Goal: Task Accomplishment & Management: Manage account settings

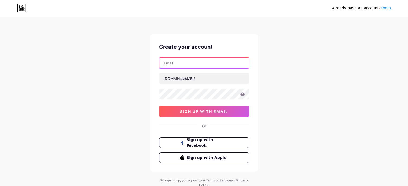
click at [167, 65] on input "text" at bounding box center [203, 63] width 89 height 11
type input "[EMAIL_ADDRESS][DOMAIN_NAME]"
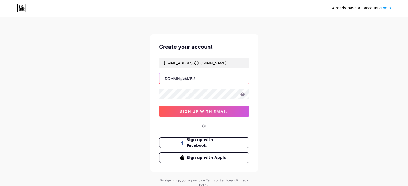
click at [182, 80] on input "text" at bounding box center [203, 78] width 89 height 11
type input "nailgasm"
click at [147, 87] on div "Already have an account? Login Create your account [PERSON_NAME][EMAIL_ADDRESS]…" at bounding box center [204, 102] width 408 height 205
click at [241, 94] on icon at bounding box center [242, 94] width 5 height 4
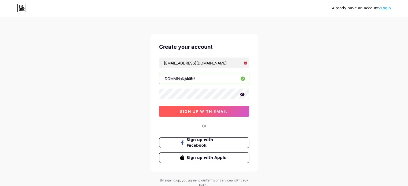
click at [200, 111] on span "sign up with email" at bounding box center [204, 111] width 48 height 5
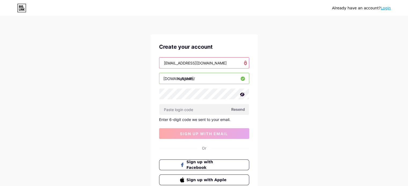
click at [217, 62] on input "[EMAIL_ADDRESS][DOMAIN_NAME]" at bounding box center [203, 63] width 89 height 11
click at [164, 63] on input "[EMAIL_ADDRESS][DOMAIN_NAME]" at bounding box center [203, 63] width 89 height 11
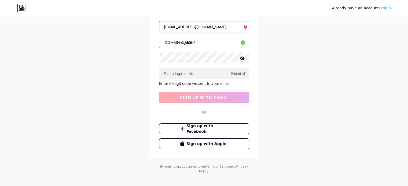
scroll to position [40, 0]
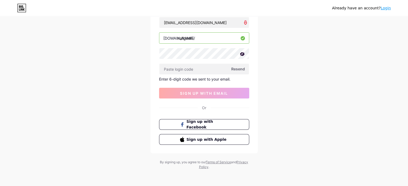
click at [236, 68] on span "Resend" at bounding box center [238, 69] width 14 height 6
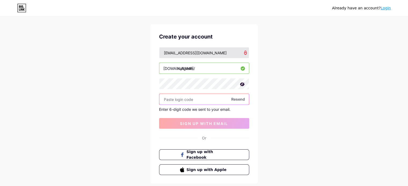
scroll to position [0, 0]
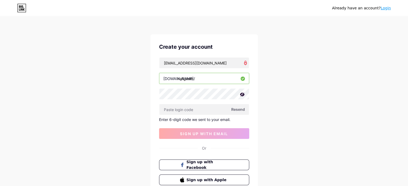
click at [238, 109] on span "Resend" at bounding box center [238, 110] width 14 height 6
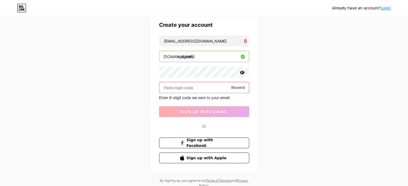
scroll to position [40, 0]
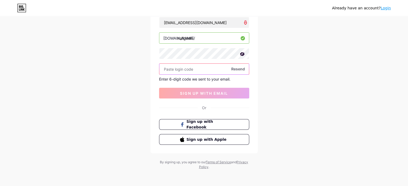
click at [197, 68] on input "text" at bounding box center [203, 69] width 89 height 11
click at [180, 70] on input "text" at bounding box center [203, 69] width 89 height 11
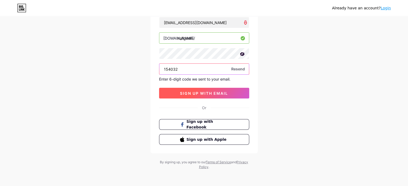
type input "154032"
click at [205, 91] on span "sign up with email" at bounding box center [204, 93] width 48 height 5
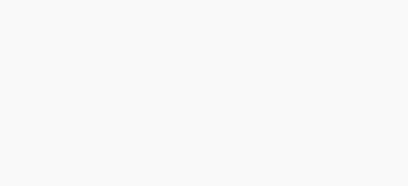
scroll to position [0, 0]
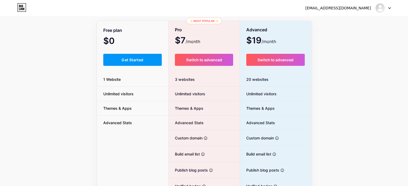
scroll to position [23, 0]
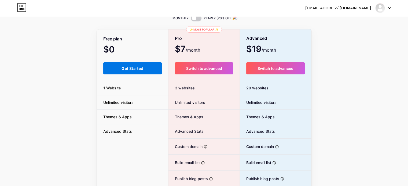
click at [139, 68] on span "Get Started" at bounding box center [132, 68] width 22 height 5
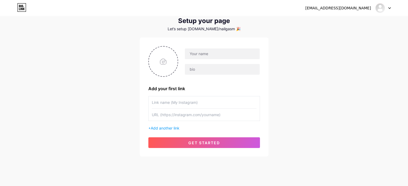
scroll to position [26, 0]
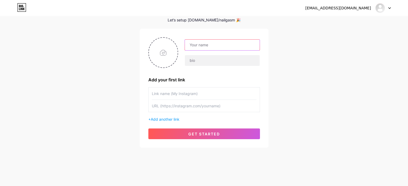
click at [195, 45] on input "text" at bounding box center [222, 45] width 74 height 11
type input "N"
type input "nailgasm"
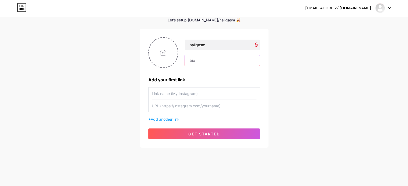
click at [200, 61] on input "text" at bounding box center [222, 60] width 74 height 11
paste input "💅 Benvenut* nel piacere visivo più sfacciato del web. 📸 Nail art che fa girare …"
type input "💅 Benvenut* nel piacere visivo più sfacciato del web. 📸 Nail art che fa girare …"
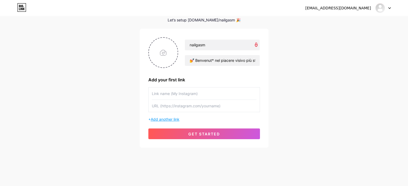
click at [174, 119] on span "Add another link" at bounding box center [165, 119] width 29 height 5
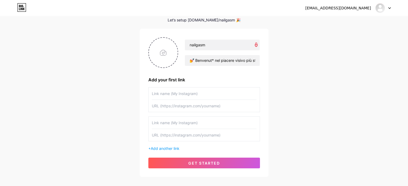
drag, startPoint x: 199, startPoint y: 93, endPoint x: 125, endPoint y: 84, distance: 74.5
click at [125, 84] on div "[EMAIL_ADDRESS][DOMAIN_NAME] Dashboard Logout Setup your page Let’s setup [DOMA…" at bounding box center [204, 84] width 408 height 220
type input "Telegram Channel"
click at [169, 106] on input "text" at bounding box center [204, 106] width 104 height 12
paste input "[URL][DOMAIN_NAME]"
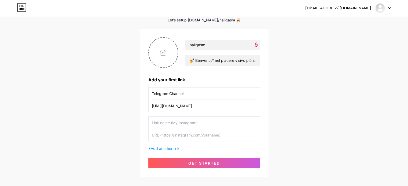
type input "[URL][DOMAIN_NAME]"
click at [161, 122] on input "text" at bounding box center [204, 123] width 104 height 12
type input "Telegram Group"
click at [185, 133] on input "text" at bounding box center [204, 135] width 104 height 12
paste input "[URL][DOMAIN_NAME]"
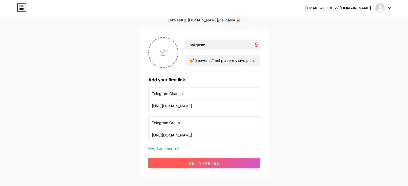
type input "[URL][DOMAIN_NAME]"
click at [205, 165] on span "get started" at bounding box center [204, 163] width 32 height 5
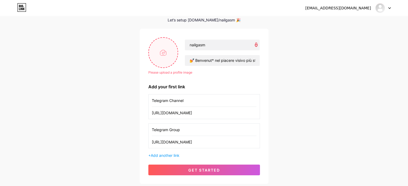
click at [165, 55] on input "file" at bounding box center [163, 53] width 29 height 30
click at [162, 56] on input "file" at bounding box center [163, 53] width 29 height 30
type input "C:\fakepath\IMG20250719211145.jpg"
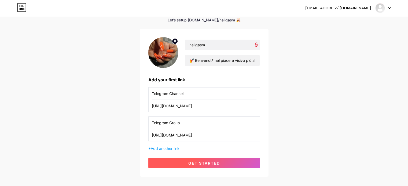
click at [207, 164] on span "get started" at bounding box center [204, 163] width 32 height 5
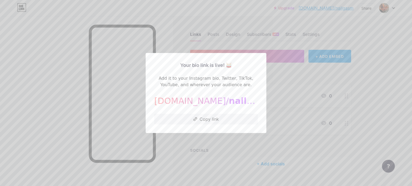
click at [271, 72] on div at bounding box center [206, 93] width 412 height 186
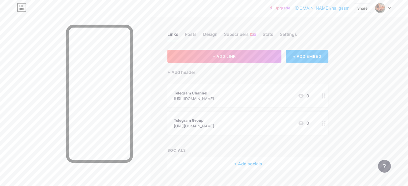
scroll to position [10, 0]
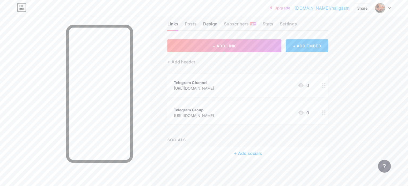
click at [217, 25] on div "Design" at bounding box center [210, 26] width 14 height 10
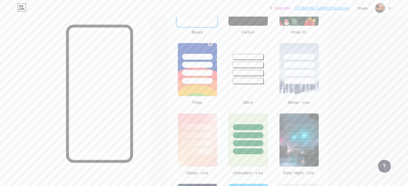
scroll to position [214, 0]
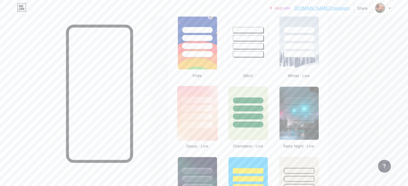
click at [217, 112] on div at bounding box center [197, 107] width 40 height 42
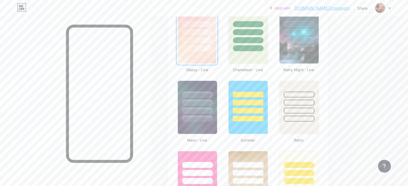
scroll to position [295, 0]
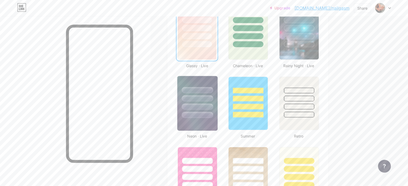
click at [217, 121] on img at bounding box center [197, 103] width 40 height 55
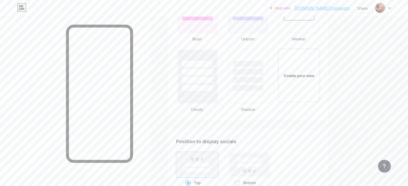
scroll to position [616, 0]
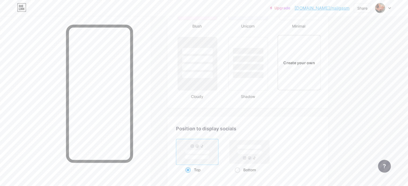
click at [320, 81] on div "Create your own" at bounding box center [298, 62] width 43 height 55
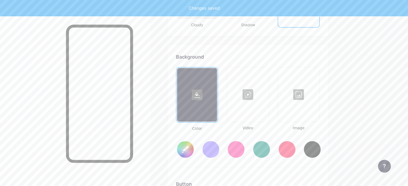
type input "#ffffff"
type input "#000000"
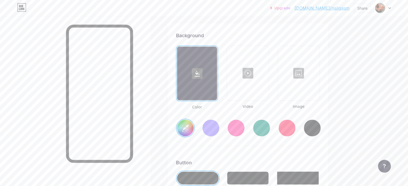
click at [193, 131] on input "#ffffff" at bounding box center [185, 128] width 17 height 17
click at [193, 128] on input "#ffffff" at bounding box center [185, 128] width 17 height 17
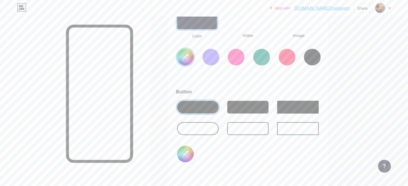
scroll to position [790, 0]
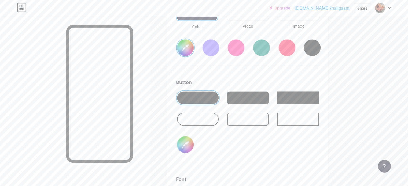
click at [193, 148] on input "#000000" at bounding box center [185, 144] width 17 height 17
click at [249, 147] on div "Button #000000" at bounding box center [248, 121] width 144 height 84
click at [218, 98] on div at bounding box center [198, 97] width 42 height 13
click at [193, 148] on input "#000000" at bounding box center [185, 144] width 17 height 17
click at [270, 138] on div "Button #000000" at bounding box center [248, 121] width 144 height 84
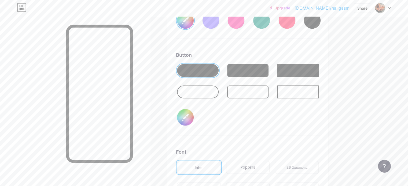
scroll to position [817, 0]
click at [218, 95] on div at bounding box center [198, 92] width 42 height 13
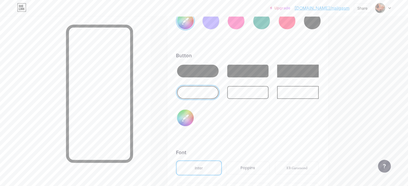
click at [193, 115] on input "#000000" at bounding box center [185, 118] width 17 height 17
type input "#f133ff"
type input "#35dde9"
type input "#f133ff"
type input "#35dde9"
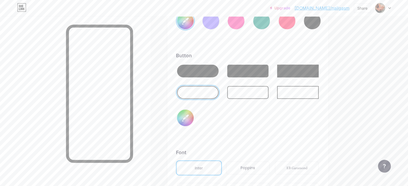
click at [218, 65] on div at bounding box center [198, 71] width 42 height 13
click at [193, 115] on input "#35dde9" at bounding box center [185, 118] width 17 height 17
type input "#f133ff"
type input "#05a2ad"
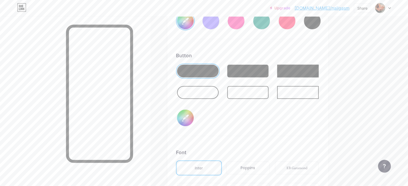
type input "#f133ff"
type input "#aaad05"
type input "#f133ff"
type input "#ad0516"
type input "#f133ff"
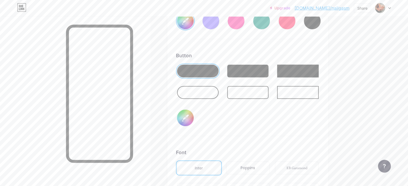
type input "#05ad21"
type input "#f133ff"
type input "#0538ad"
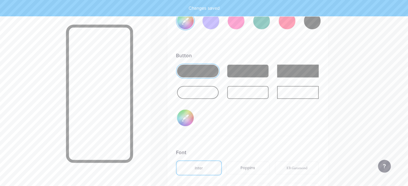
type input "#f133ff"
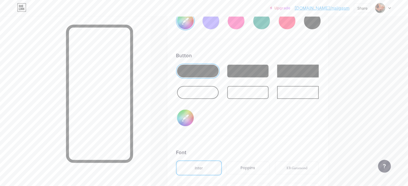
type input "#0538ad"
click at [234, 113] on div "Button #0538ad" at bounding box center [248, 94] width 144 height 84
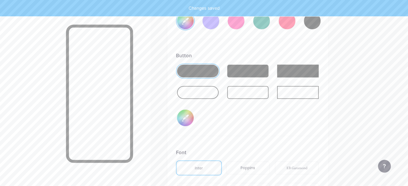
click at [218, 91] on div at bounding box center [198, 92] width 42 height 13
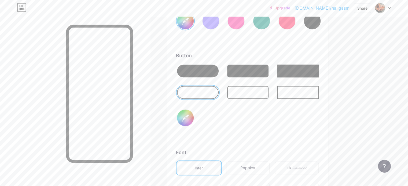
click at [193, 121] on input "#0538ad" at bounding box center [185, 118] width 17 height 17
type input "#f133ff"
type input "#053ab8"
type input "#f133ff"
type input "#043ab9"
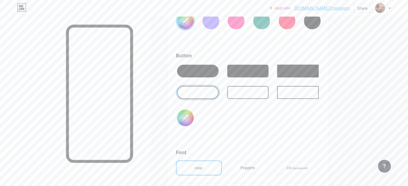
type input "#f133ff"
type input "#0238b6"
type input "#f133ff"
type input "#0236b1"
type input "#f133ff"
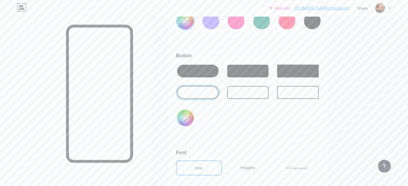
type input "#0134ad"
type input "#f133ff"
type input "#0131a2"
type input "#f133ff"
type input "#01309d"
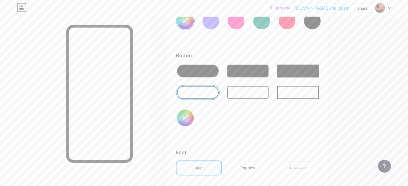
type input "#f133ff"
type input "#012d93"
type input "#f133ff"
type input "#012a89"
type input "#f133ff"
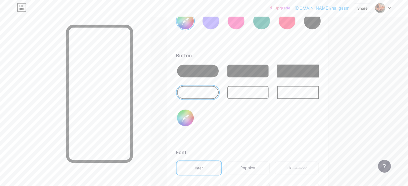
type input "#012883"
type input "#f133ff"
type input "#002375"
type input "#f133ff"
type input "#01226f"
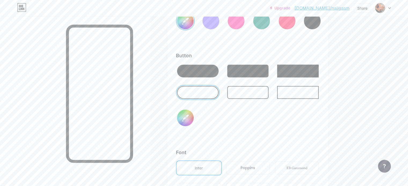
type input "#f133ff"
type input "#01216a"
type input "#f133ff"
type input "#011f65"
type input "#f133ff"
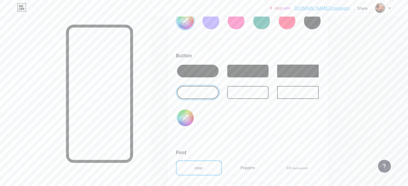
type input "#021e5f"
type input "#f133ff"
type input "#011c5b"
type input "#f133ff"
type input "#011a56"
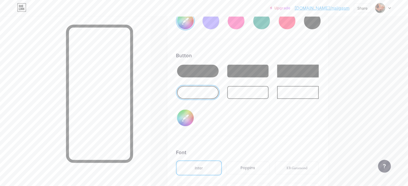
type input "#f133ff"
type input "#011951"
type input "#f133ff"
type input "#01174b"
type input "#f133ff"
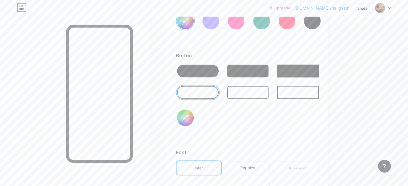
type input "#011646"
type input "#f133ff"
type input "#011441"
type input "#f133ff"
type input "#01133c"
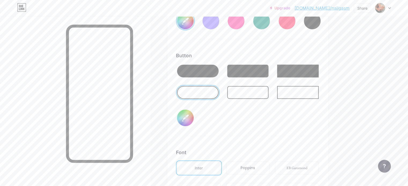
type input "#f133ff"
type input "#011137"
type input "#f133ff"
type input "#011032"
type input "#f133ff"
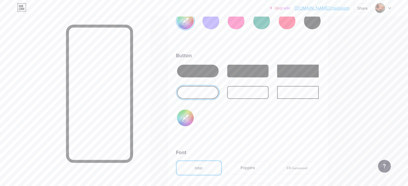
type input "#010e2d"
type input "#f133ff"
type input "#010d28"
type input "#f133ff"
type input "#010b23"
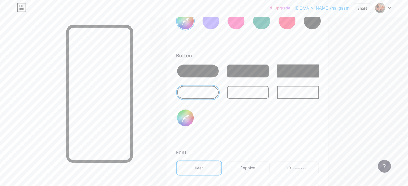
type input "#f133ff"
type input "#010a1e"
type input "#f133ff"
type input "#010819"
type input "#f133ff"
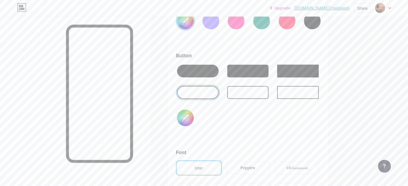
type input "#000819"
type input "#f133ff"
type input "#000614"
type input "#f133ff"
type input "#00050f"
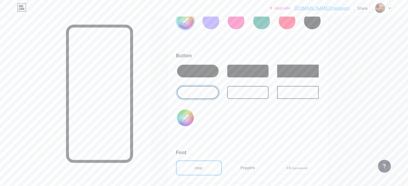
type input "#f133ff"
type input "#00030a"
type input "#f133ff"
type input "#000205"
type input "#f133ff"
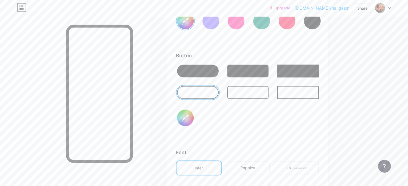
type input "#000000"
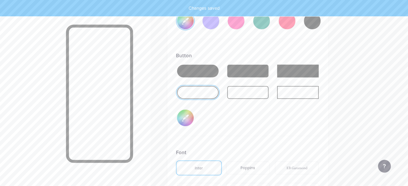
type input "#f133ff"
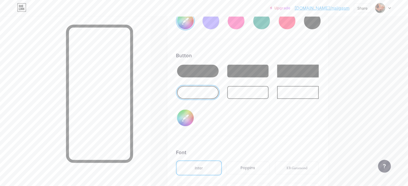
type input "#000000"
click at [270, 118] on div "Button #000000" at bounding box center [248, 94] width 144 height 84
click at [218, 72] on div at bounding box center [198, 71] width 42 height 13
click at [193, 120] on input "#000000" at bounding box center [185, 118] width 17 height 17
type input "#f133ff"
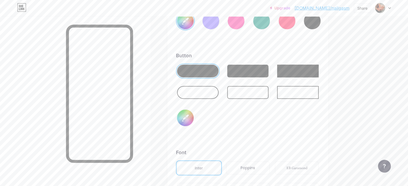
type input "#0298e3"
type input "#f133ff"
type input "#009ceb"
type input "#f133ff"
type input "#00a0f0"
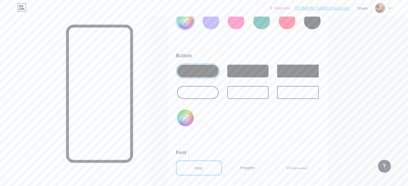
type input "#f133ff"
type input "#00a3f5"
type input "#f133ff"
type input "#01a3f4"
type input "#f133ff"
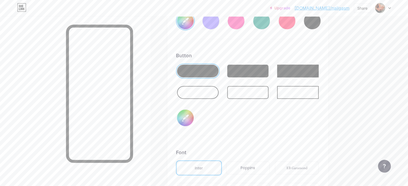
type input "#02a2f2"
type input "#f133ff"
type input "#04a5f6"
type input "#f133ff"
type input "#02a6f7"
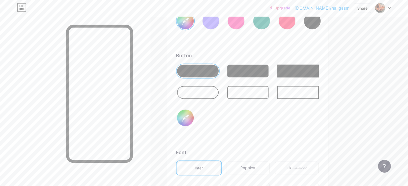
type input "#f133ff"
type input "#04a5f6"
type input "#f133ff"
type input "#04a9fb"
type input "#f133ff"
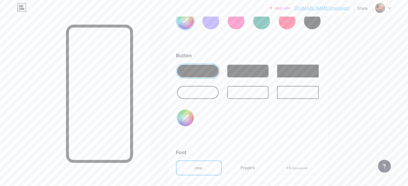
type input "#08abfd"
type input "#f133ff"
type input "#03a9fc"
type input "#f133ff"
type input "#05acff"
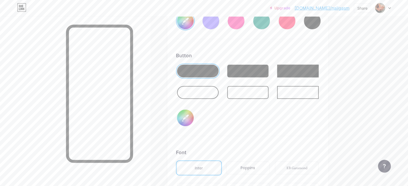
type input "#f133ff"
type input "#06abfe"
type input "#f133ff"
type input "#0a4766"
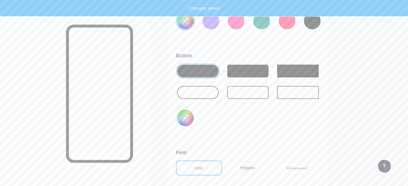
type input "#f133ff"
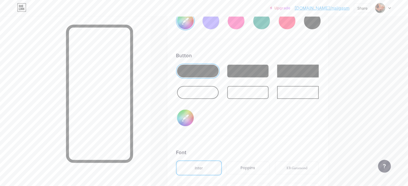
type input "#0a4766"
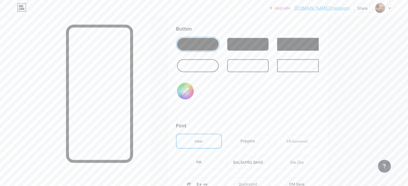
scroll to position [870, 0]
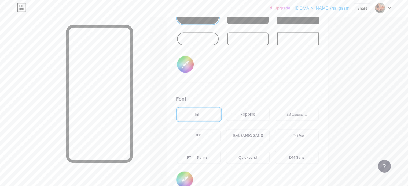
click at [220, 154] on div "PT Sans" at bounding box center [199, 157] width 44 height 13
click at [303, 136] on div "Kite One" at bounding box center [296, 136] width 13 height 6
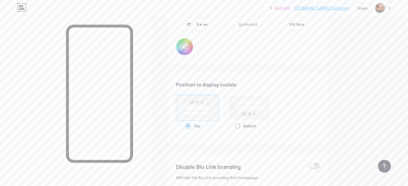
scroll to position [1058, 0]
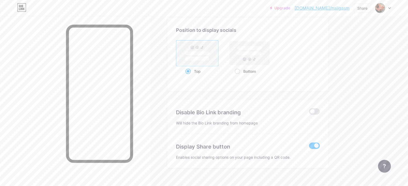
click at [319, 144] on span at bounding box center [314, 146] width 11 height 6
click at [309, 147] on input "checkbox" at bounding box center [309, 147] width 0 height 0
click at [319, 144] on span at bounding box center [314, 146] width 11 height 6
click at [309, 147] on input "checkbox" at bounding box center [309, 147] width 0 height 0
click at [319, 144] on span at bounding box center [314, 146] width 11 height 6
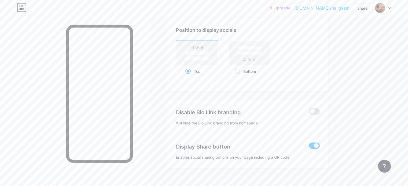
click at [309, 147] on input "checkbox" at bounding box center [309, 147] width 0 height 0
type input "#f133ff"
click at [319, 111] on span at bounding box center [314, 112] width 11 height 6
click at [309, 113] on input "checkbox" at bounding box center [309, 113] width 0 height 0
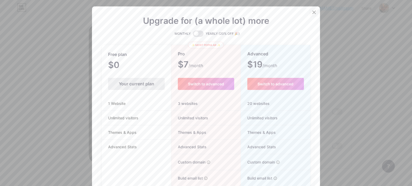
click at [312, 10] on div at bounding box center [314, 13] width 10 height 10
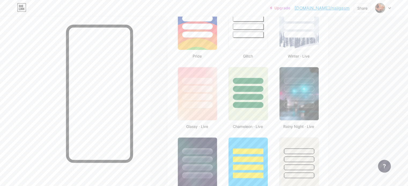
scroll to position [46, 0]
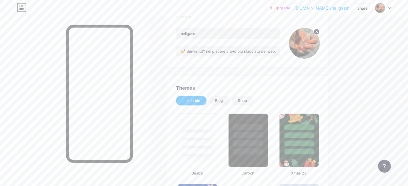
click at [390, 8] on div "Upgrade [DOMAIN_NAME]/nailga... [DOMAIN_NAME]/nailgasm Share Switch accounts na…" at bounding box center [204, 8] width 408 height 10
click at [389, 7] on icon at bounding box center [389, 8] width 3 height 2
click at [358, 61] on link "Account settings" at bounding box center [357, 61] width 66 height 14
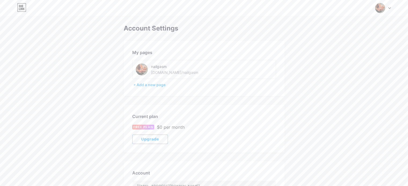
click at [21, 6] on icon at bounding box center [21, 7] width 9 height 9
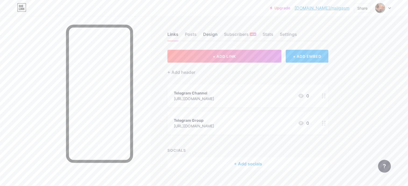
click at [217, 36] on div "Design" at bounding box center [210, 36] width 14 height 10
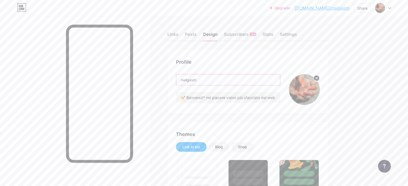
click at [205, 78] on input "nailgasm" at bounding box center [228, 79] width 104 height 11
type input "#f133ff"
type input "#0a4766"
type input "#000000"
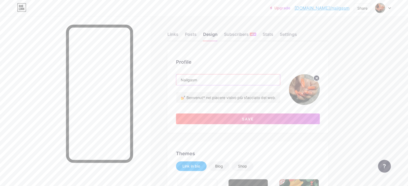
type input "Nailgasm"
click at [226, 59] on div "Profile" at bounding box center [248, 61] width 144 height 7
click at [254, 118] on span "Save" at bounding box center [248, 119] width 12 height 5
type input "#f133ff"
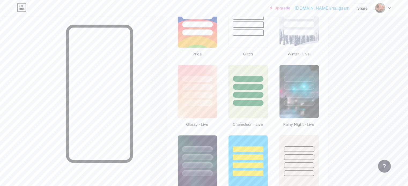
scroll to position [241, 0]
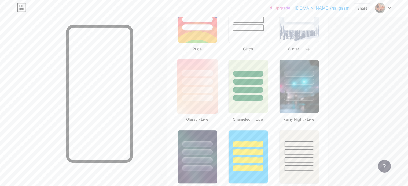
click at [217, 105] on img at bounding box center [197, 86] width 40 height 55
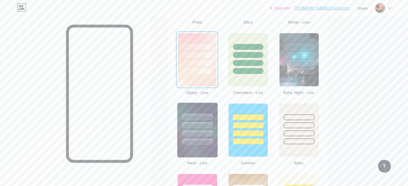
scroll to position [322, 0]
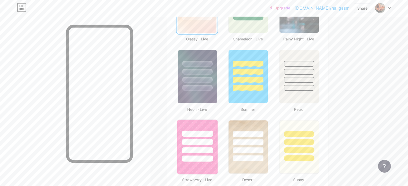
click at [217, 125] on div at bounding box center [197, 141] width 40 height 42
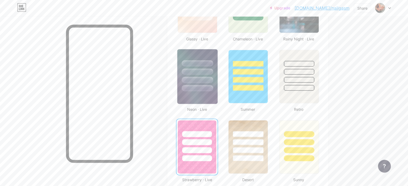
click at [217, 98] on img at bounding box center [197, 76] width 40 height 55
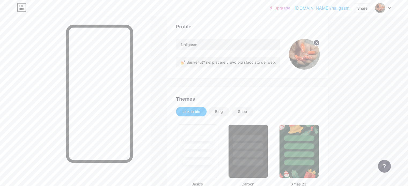
scroll to position [27, 0]
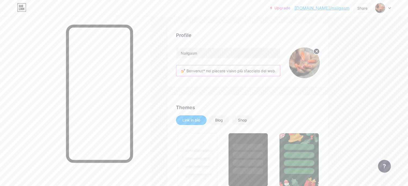
click at [227, 69] on input "💅 Benvenut* nel piacere visivo più sfacciato del web. 📸 Nail art che fa girare …" at bounding box center [228, 70] width 104 height 11
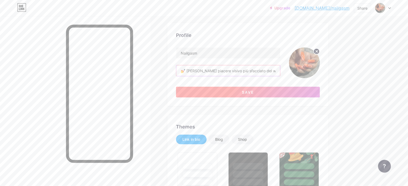
type input "💅 [PERSON_NAME] piacere visivo più sfacciato del web. 📸 Nail art che fa girare …"
click at [247, 91] on button "Save" at bounding box center [248, 92] width 144 height 11
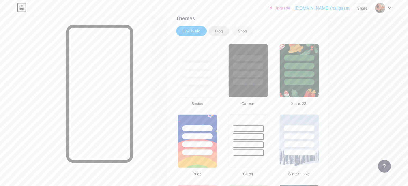
scroll to position [134, 0]
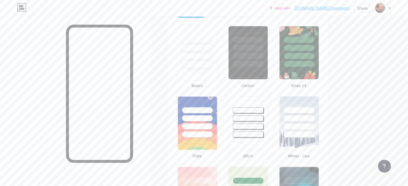
click at [213, 56] on div at bounding box center [196, 56] width 31 height 6
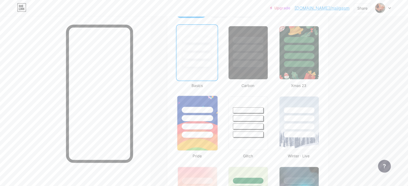
click at [217, 106] on div at bounding box center [197, 117] width 40 height 42
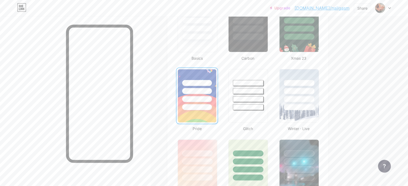
scroll to position [214, 0]
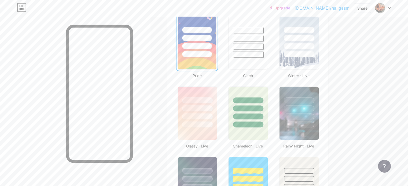
click at [217, 104] on div at bounding box center [197, 107] width 39 height 41
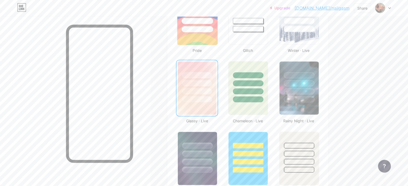
scroll to position [268, 0]
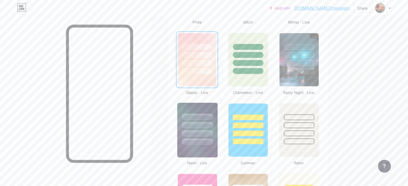
click at [213, 119] on div at bounding box center [196, 117] width 31 height 6
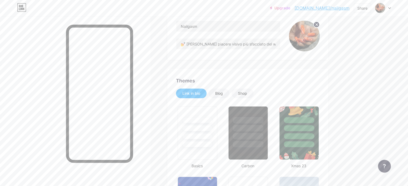
scroll to position [0, 0]
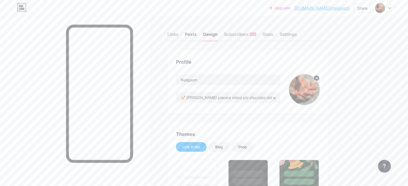
click at [196, 34] on div "Posts" at bounding box center [191, 36] width 12 height 10
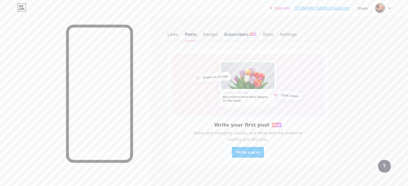
click at [256, 35] on div "Subscribers NEW" at bounding box center [240, 36] width 32 height 10
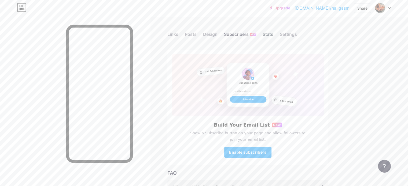
click at [273, 34] on div "Stats" at bounding box center [267, 36] width 11 height 10
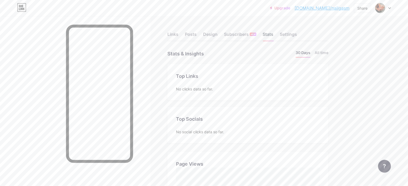
scroll to position [186, 407]
click at [297, 36] on div "Settings" at bounding box center [287, 36] width 17 height 10
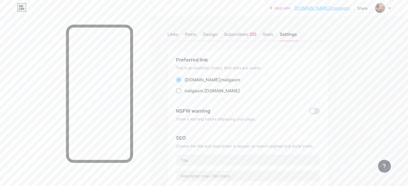
click at [203, 92] on span "nailgasm" at bounding box center [193, 90] width 18 height 5
click at [188, 94] on input "nailgasm .[DOMAIN_NAME]" at bounding box center [185, 95] width 3 height 3
radio input "true"
click at [270, 89] on div "nailgasm .[DOMAIN_NAME]" at bounding box center [248, 91] width 144 height 7
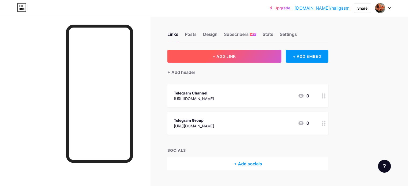
click at [235, 57] on span "+ ADD LINK" at bounding box center [223, 56] width 23 height 5
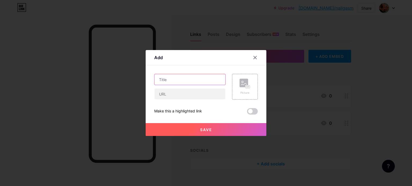
click at [184, 78] on input "text" at bounding box center [189, 79] width 71 height 11
type input "SexyCommunity.it"
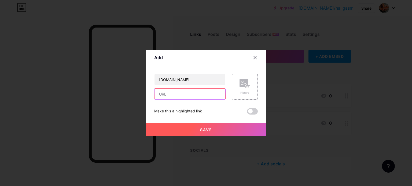
click at [188, 92] on input "text" at bounding box center [189, 94] width 71 height 11
paste input "https://www.sexycommunity.it/profili/nailgasm"
type input "https://www.sexycommunity.it/profili/nailgasm"
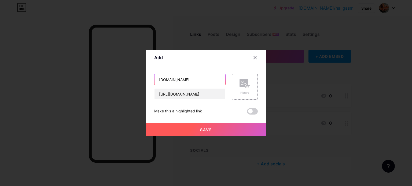
click at [192, 78] on input "SexyCommunity.it" at bounding box center [189, 79] width 71 height 11
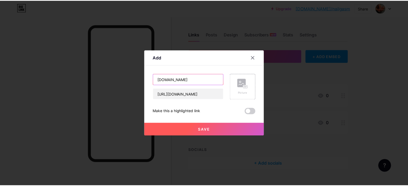
scroll to position [0, 0]
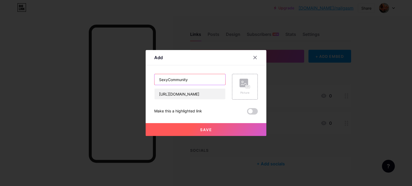
type input "SexyCommunity"
click at [202, 131] on span "Save" at bounding box center [206, 130] width 12 height 5
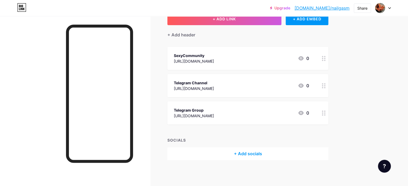
scroll to position [38, 0]
click at [214, 59] on div "https://www.sexycommunity.it/profili/nailgasm" at bounding box center [194, 61] width 40 height 6
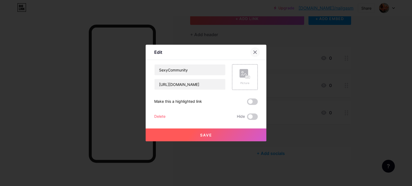
click at [253, 54] on icon at bounding box center [255, 52] width 4 height 4
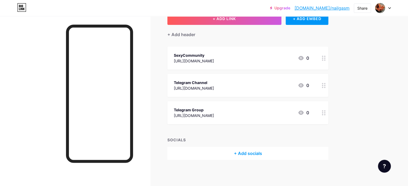
drag, startPoint x: 275, startPoint y: 127, endPoint x: 278, endPoint y: 137, distance: 10.2
click at [278, 137] on div "+ ADD LINK + ADD EMBED + Add header SexyCommunity https://www.sexycommunity.it/…" at bounding box center [247, 86] width 161 height 148
